Goal: Transaction & Acquisition: Purchase product/service

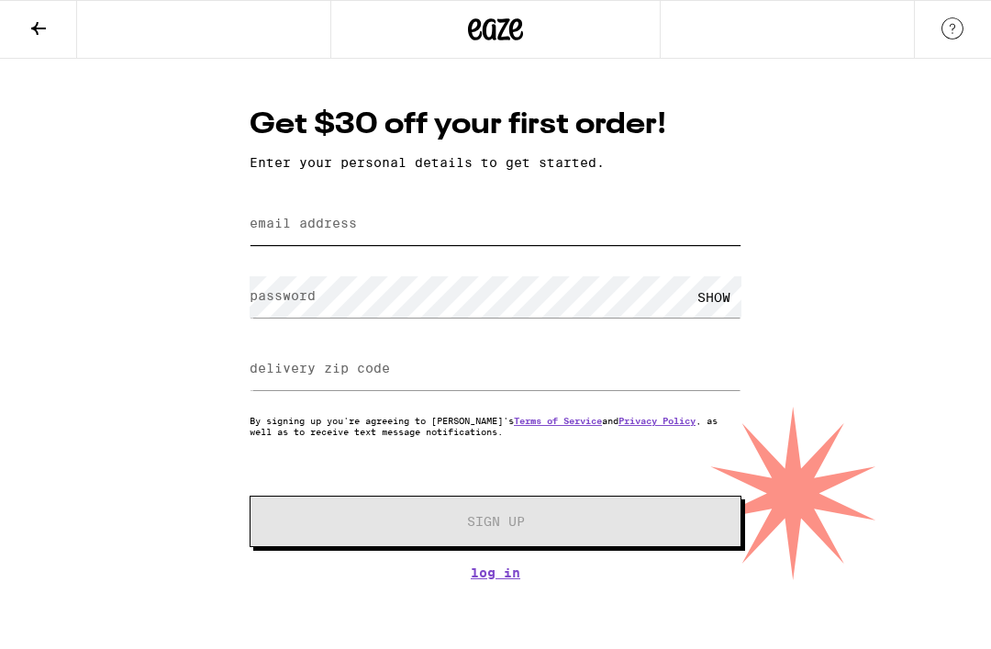
click at [408, 236] on input "email address" at bounding box center [496, 224] width 492 height 41
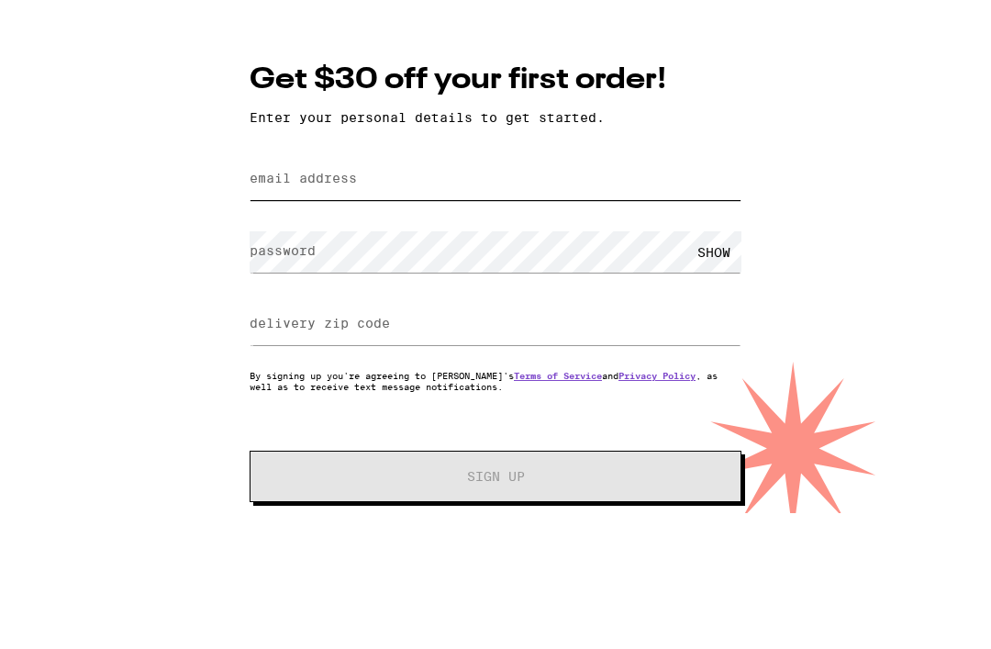
type input "[EMAIL_ADDRESS][DOMAIN_NAME]"
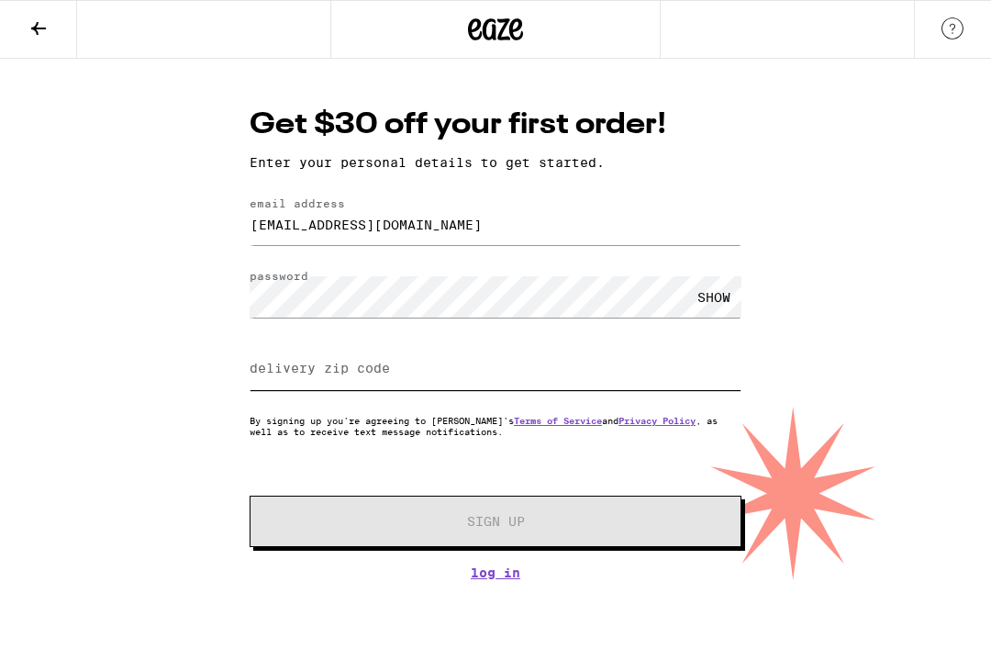
click at [352, 385] on input "delivery zip code" at bounding box center [496, 369] width 492 height 41
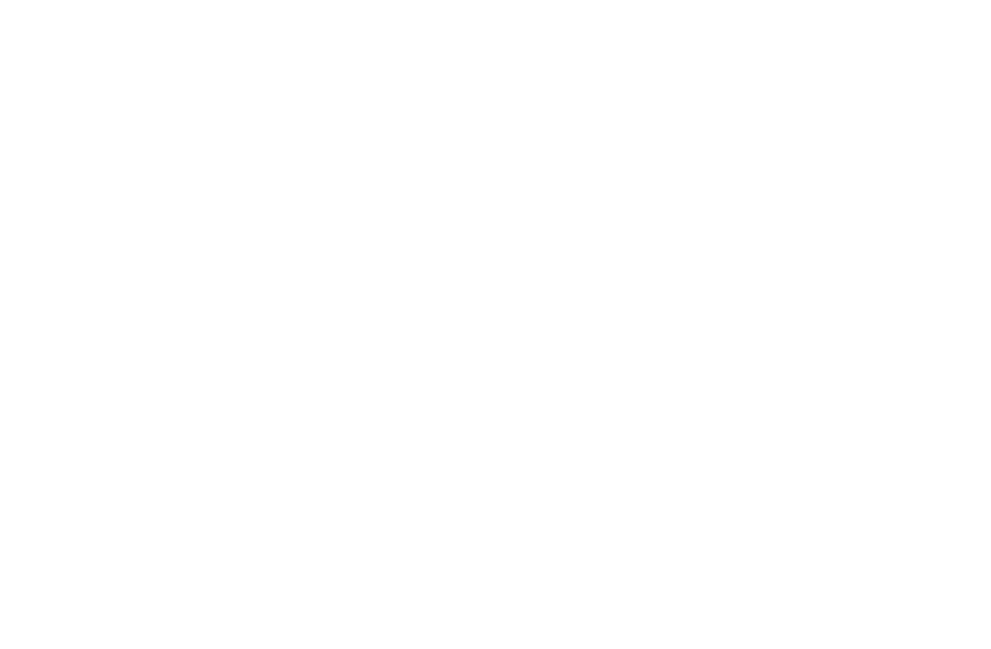
type input "92591"
click at [543, 515] on span "Sign Up" at bounding box center [495, 521] width 365 height 13
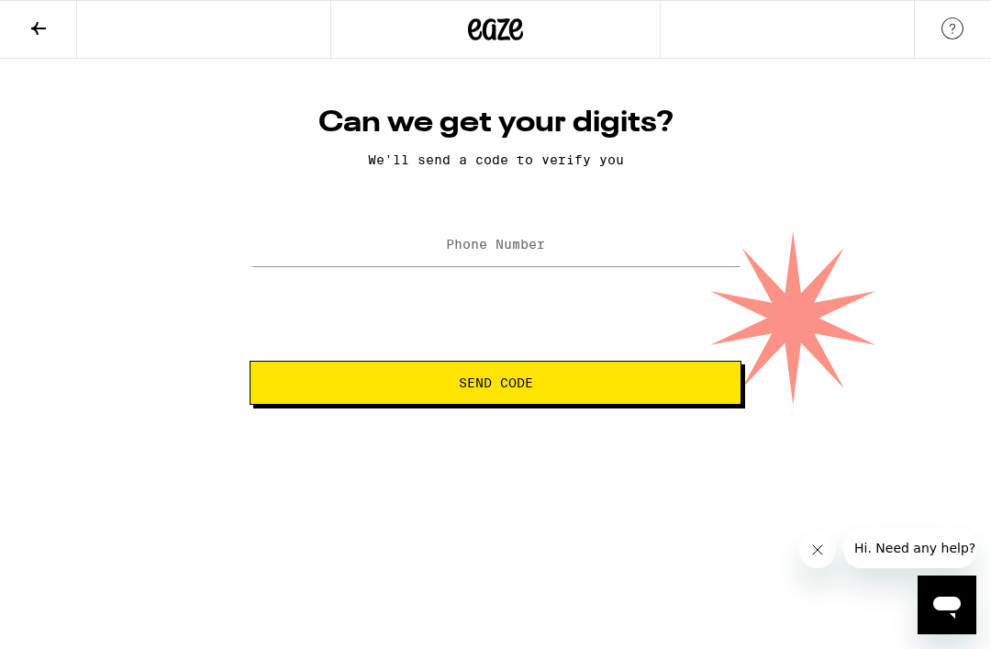
click at [473, 242] on label "Phone Number" at bounding box center [495, 244] width 99 height 15
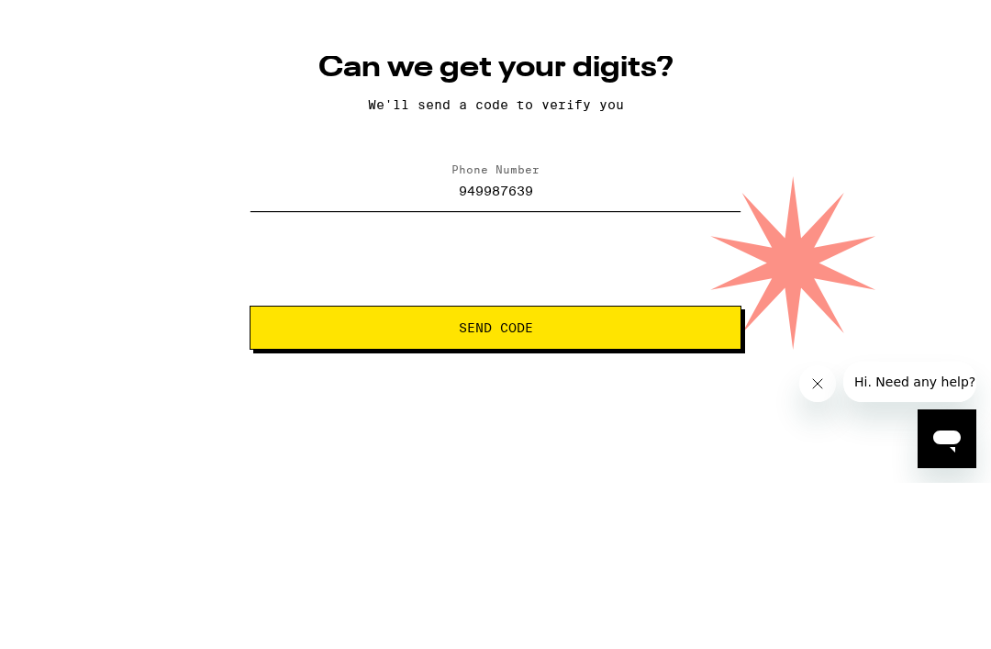
type input "[PHONE_NUMBER]"
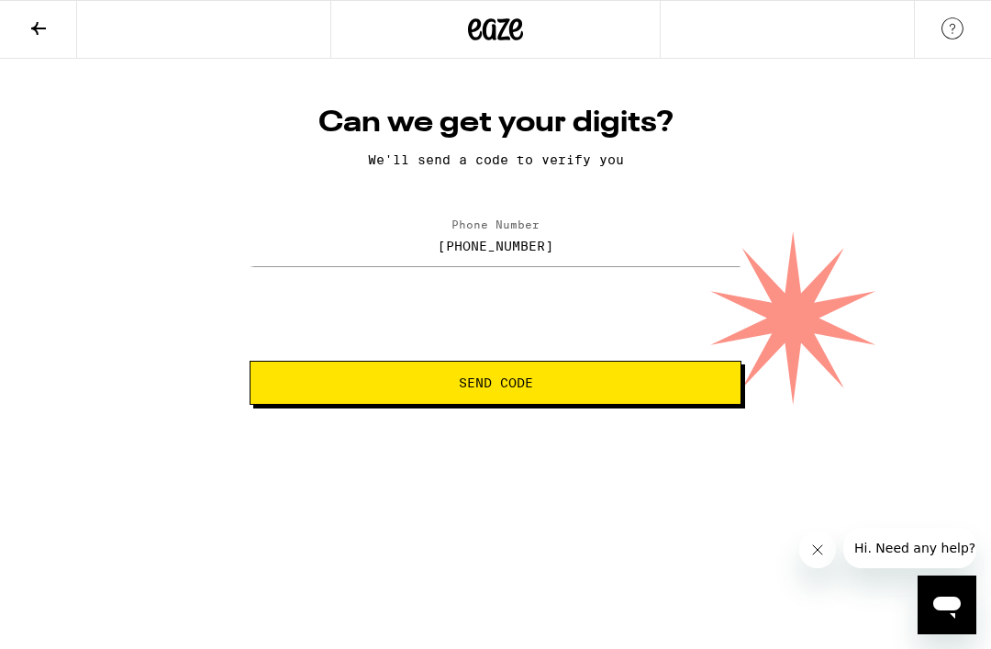
click at [583, 396] on button "Send Code" at bounding box center [496, 383] width 492 height 44
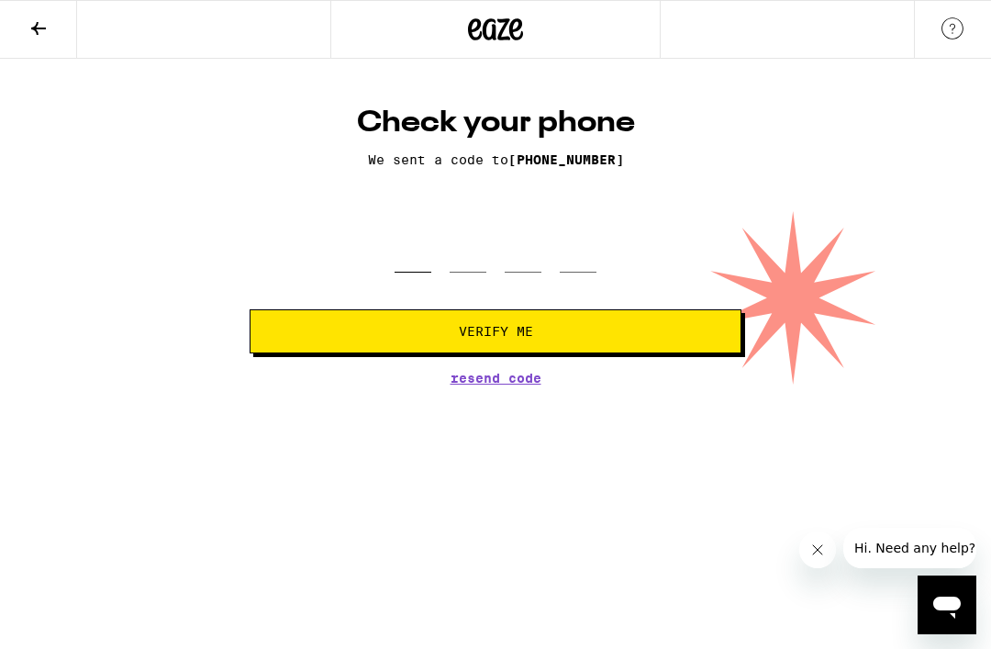
click at [400, 271] on input "tel" at bounding box center [413, 245] width 37 height 54
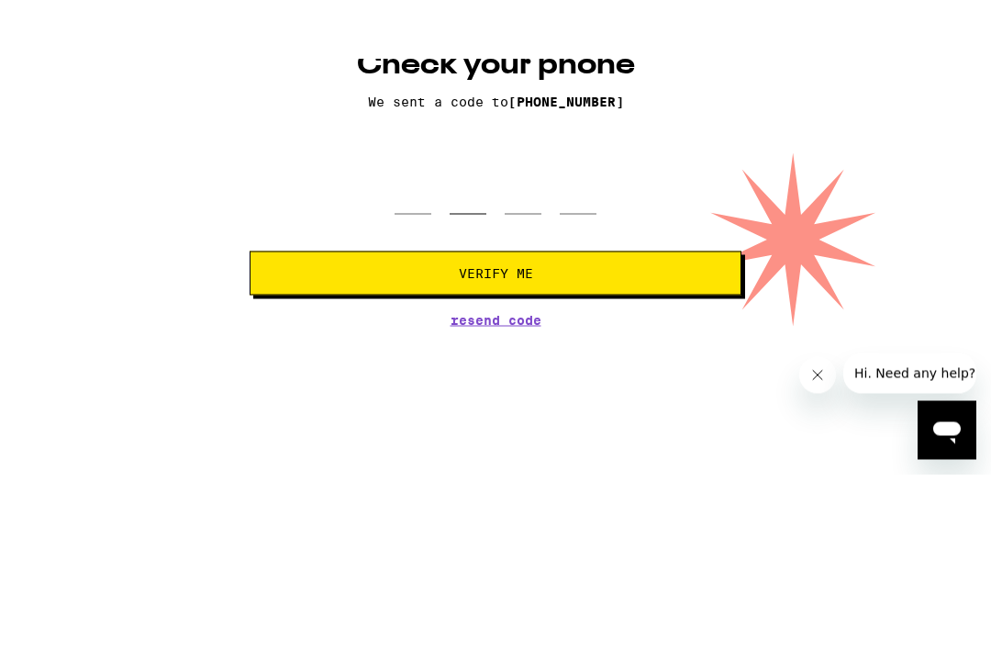
type input "4"
type input "5"
type input "3"
type input "0"
click at [496, 309] on button "Verify Me" at bounding box center [496, 331] width 492 height 44
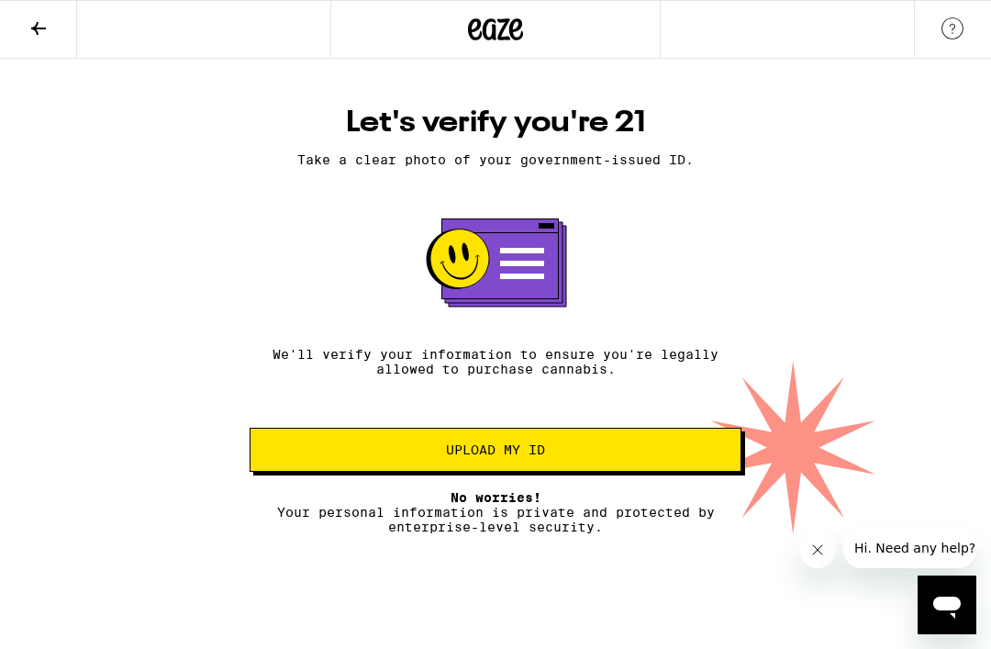
click at [499, 447] on button "Upload my ID" at bounding box center [496, 450] width 492 height 44
